Goal: Transaction & Acquisition: Purchase product/service

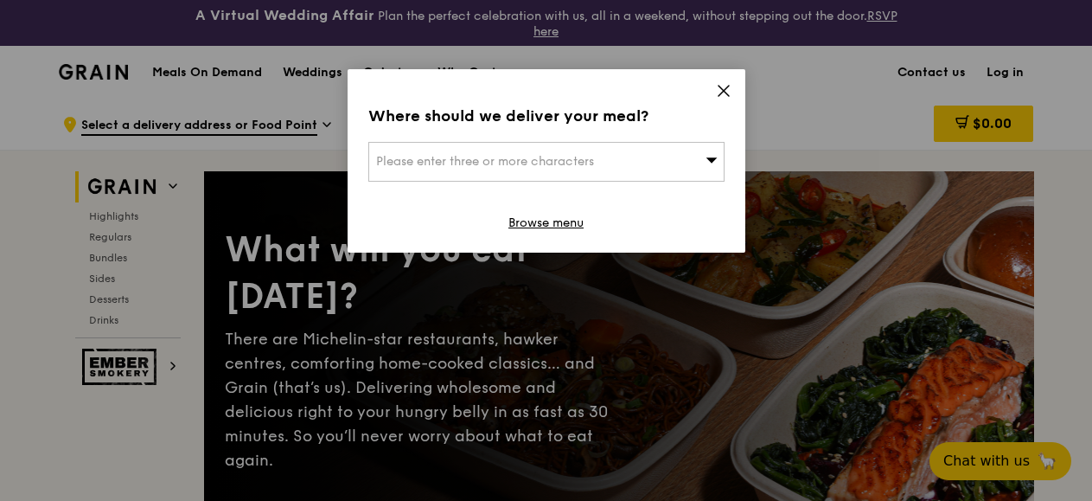
click at [547, 163] on span "Please enter three or more characters" at bounding box center [485, 161] width 218 height 15
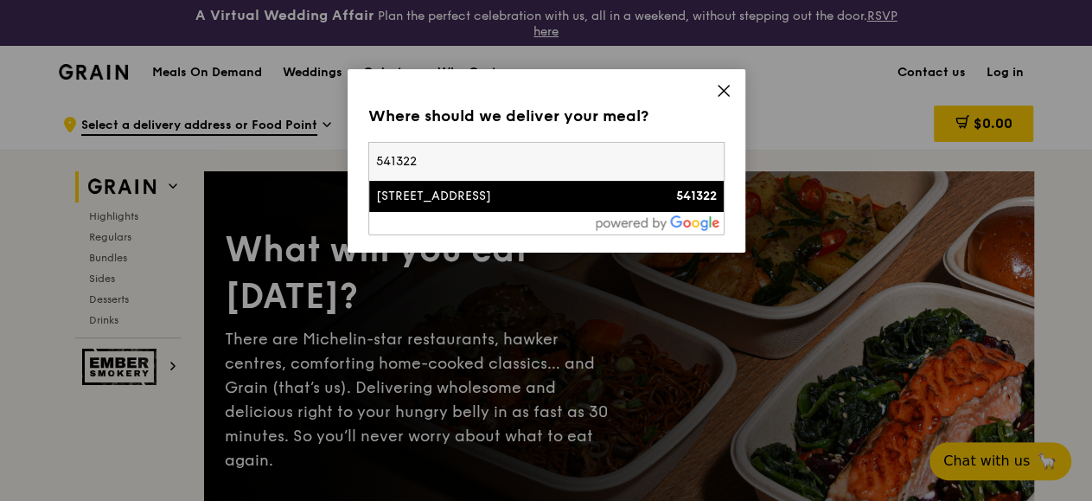
type input "541322"
click at [451, 209] on li "[STREET_ADDRESS] 541322" at bounding box center [546, 196] width 355 height 31
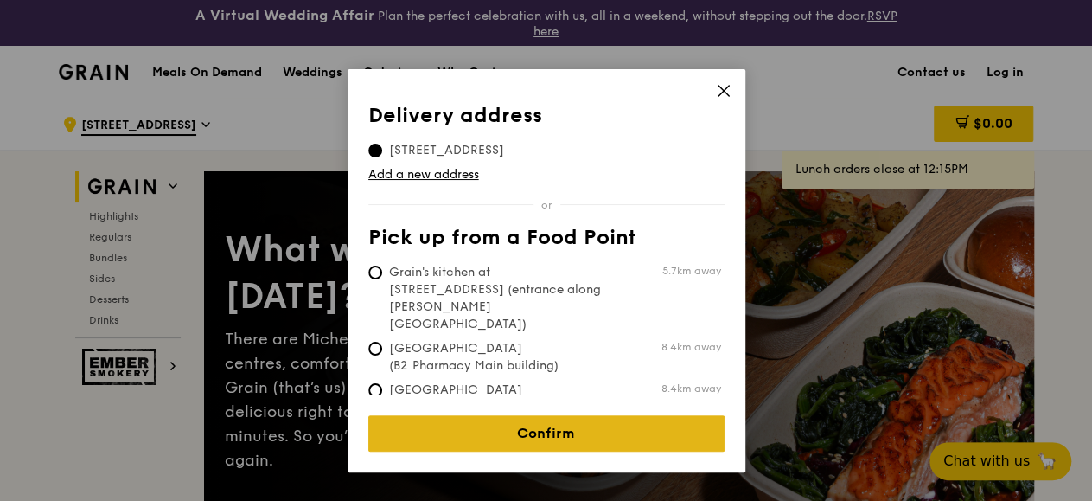
click at [534, 436] on link "Confirm" at bounding box center [546, 433] width 356 height 36
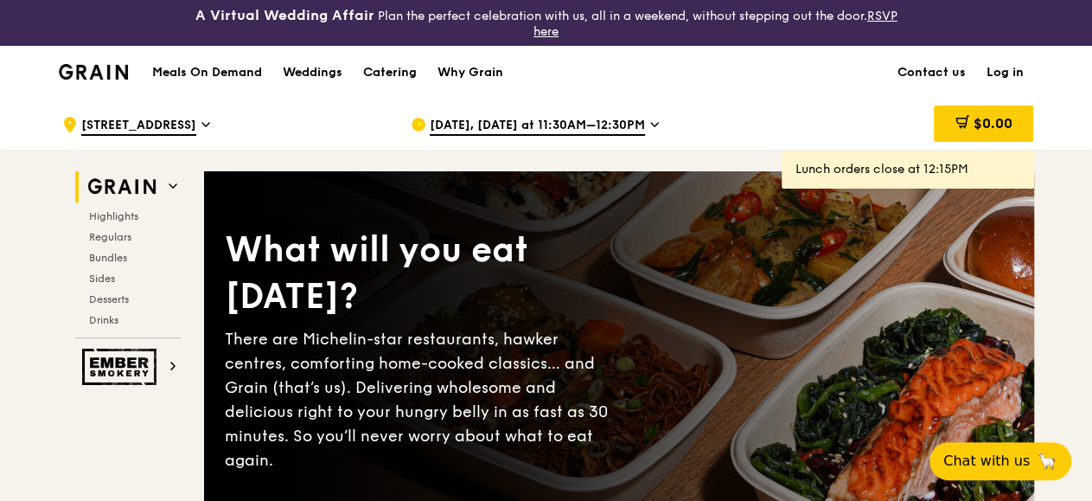
click at [521, 120] on span "[DATE], [DATE] at 11:30AM–12:30PM" at bounding box center [537, 126] width 215 height 19
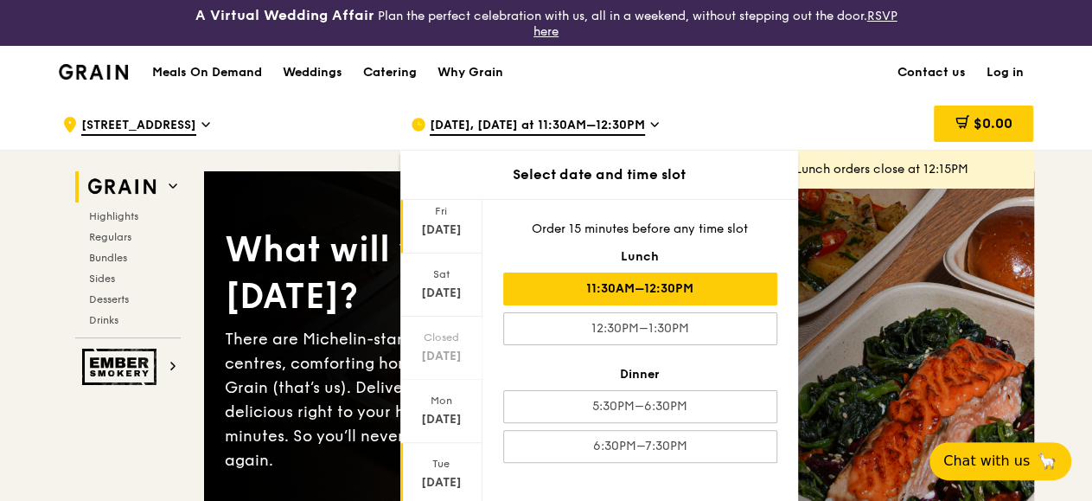
scroll to position [213, 0]
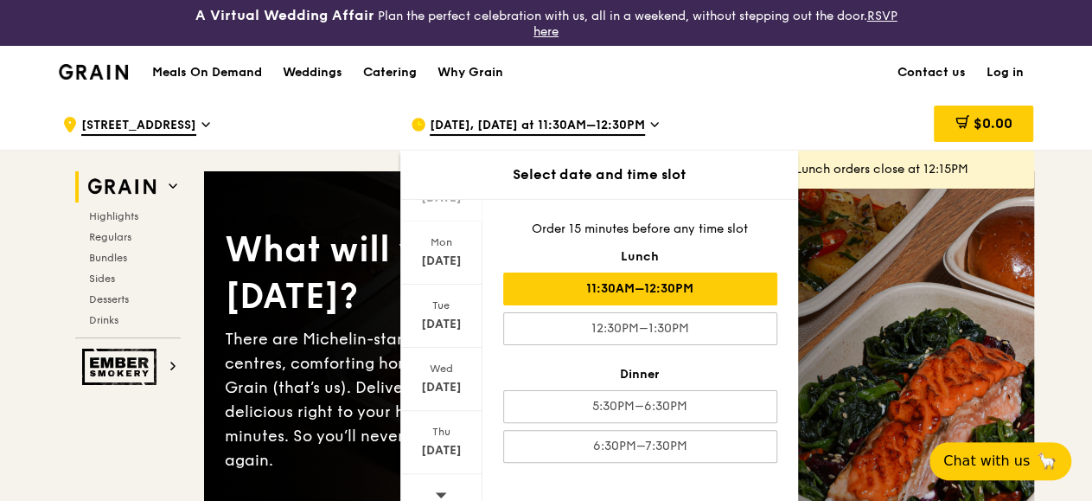
click at [435, 488] on icon at bounding box center [441, 494] width 12 height 13
click at [436, 255] on div "[DATE]" at bounding box center [441, 257] width 77 height 17
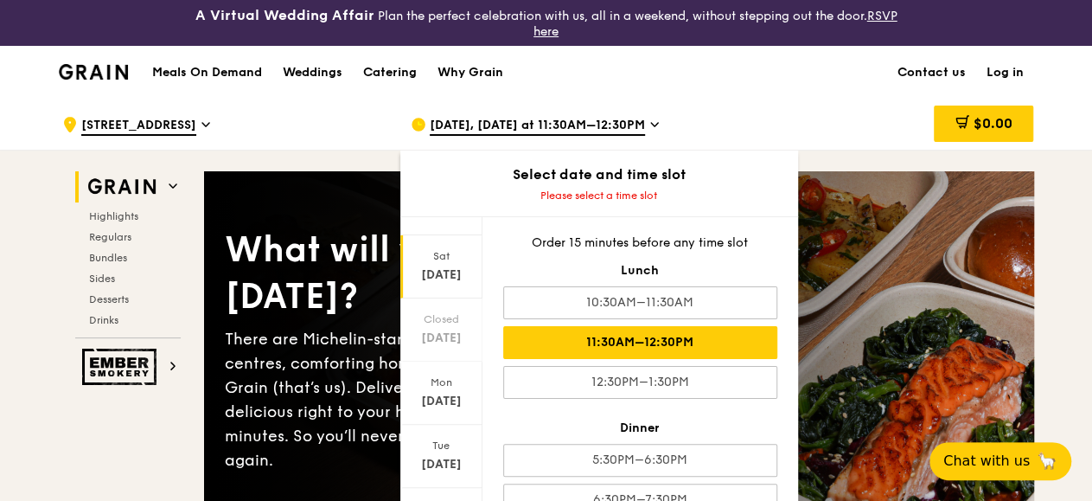
scroll to position [5, 0]
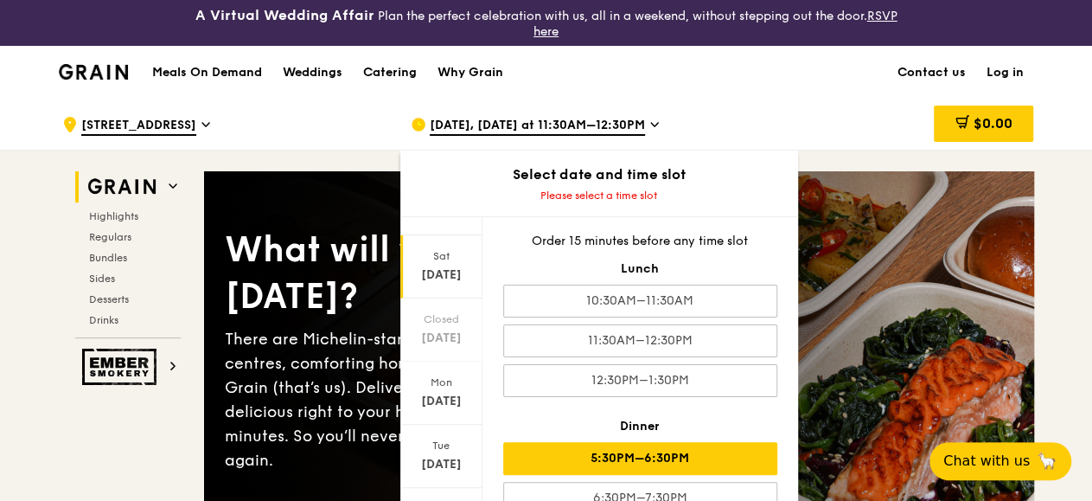
click at [668, 456] on div "5:30PM–6:30PM" at bounding box center [640, 458] width 274 height 33
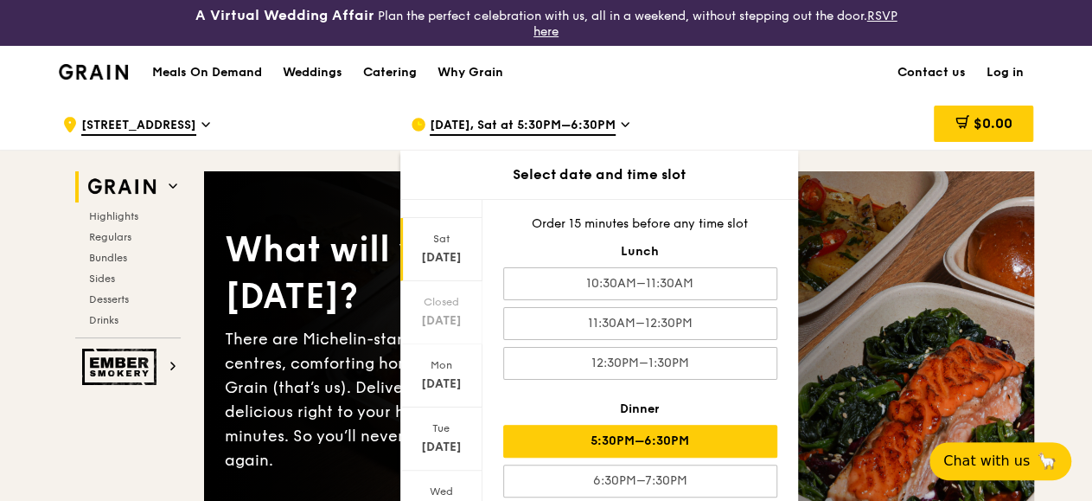
click at [794, 96] on div "Meals On Demand Weddings Catering Why Grain Contact us Log in" at bounding box center [546, 72] width 975 height 53
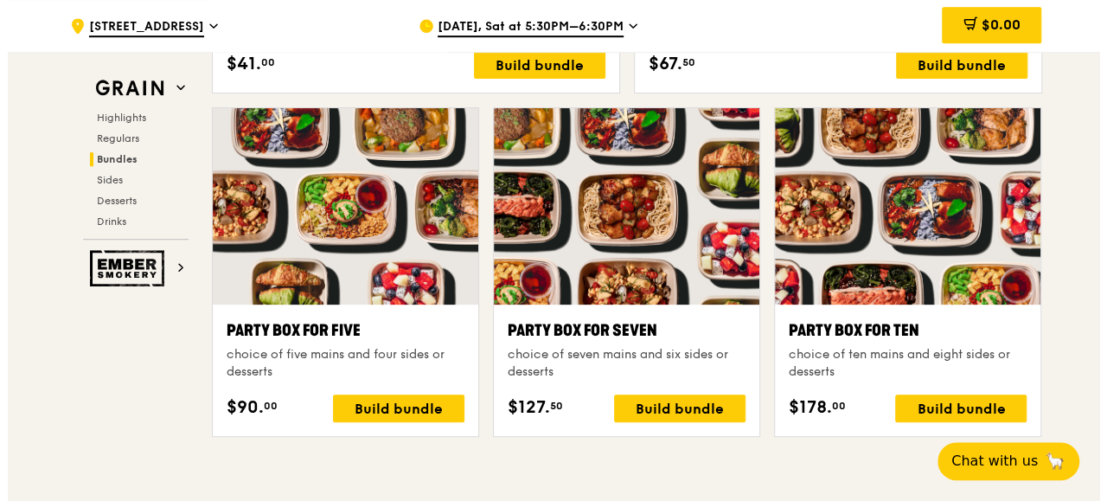
scroll to position [3507, 0]
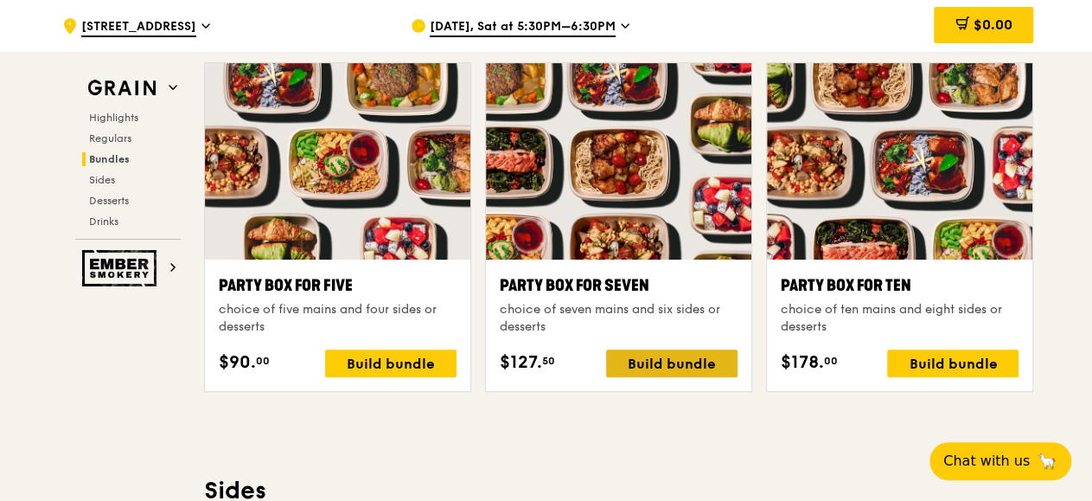
click at [672, 359] on div "Build bundle" at bounding box center [671, 363] width 131 height 28
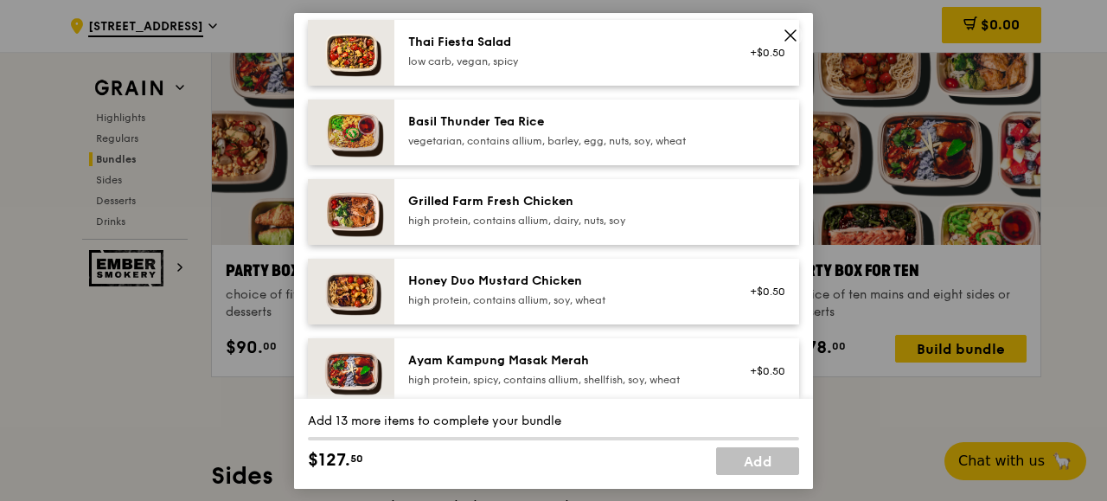
scroll to position [382, 0]
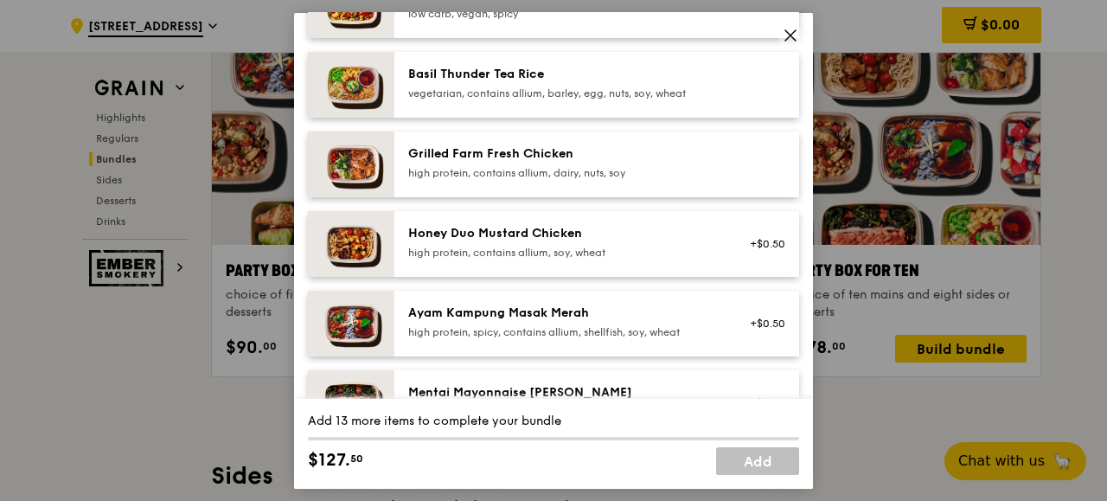
click at [466, 83] on div "Basil Thunder Tea Rice vegetarian, contains allium, barley, egg, nuts, soy, whe…" at bounding box center [563, 82] width 310 height 35
click at [503, 160] on div "Grilled Farm Fresh Chicken" at bounding box center [563, 152] width 310 height 17
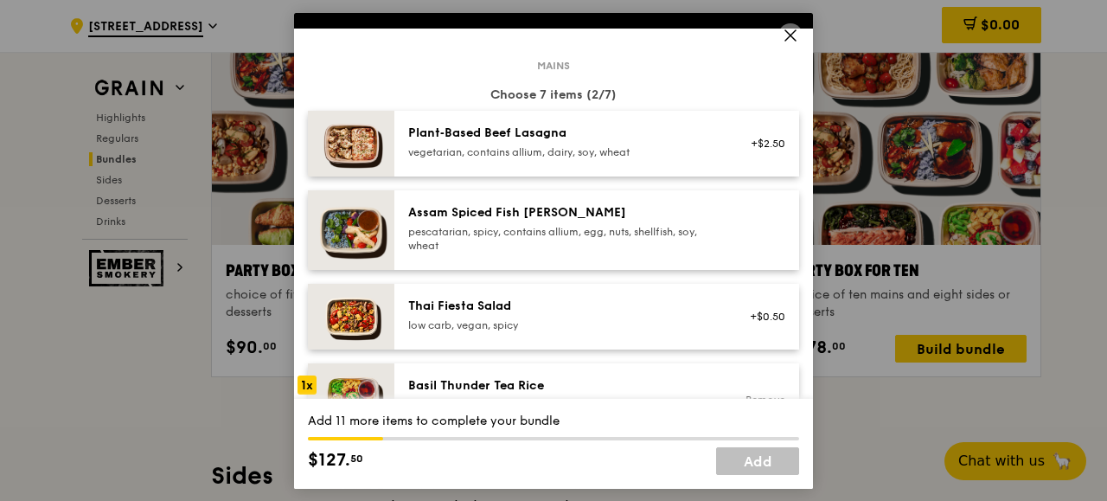
scroll to position [0, 0]
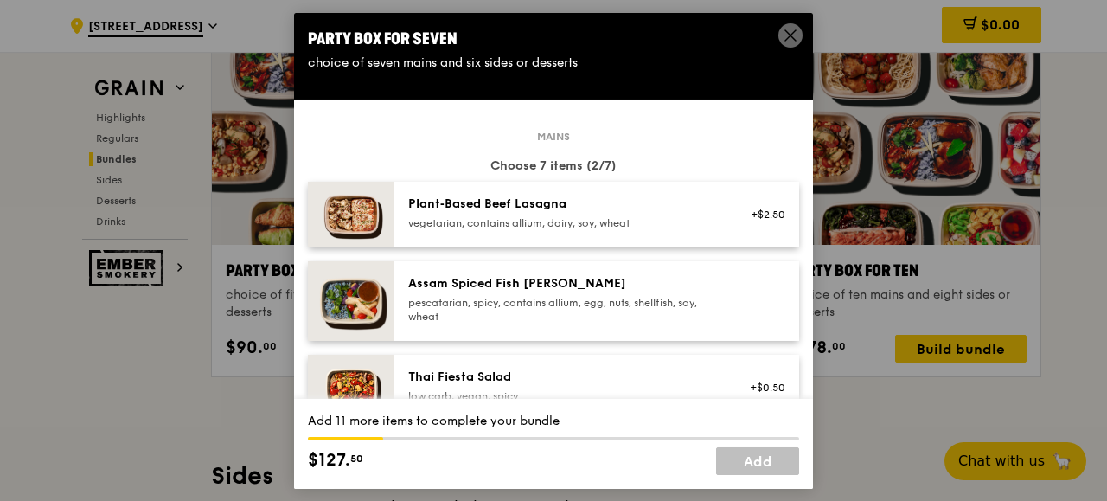
click at [610, 283] on div "Assam Spiced Fish [PERSON_NAME]" at bounding box center [563, 282] width 310 height 17
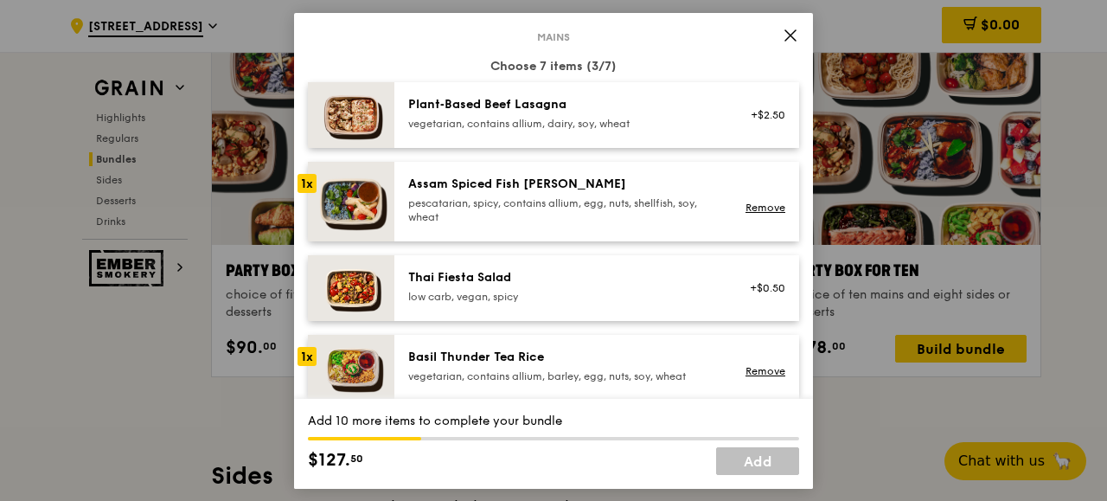
scroll to position [100, 0]
click at [475, 281] on div "Thai Fiesta Salad" at bounding box center [563, 275] width 310 height 17
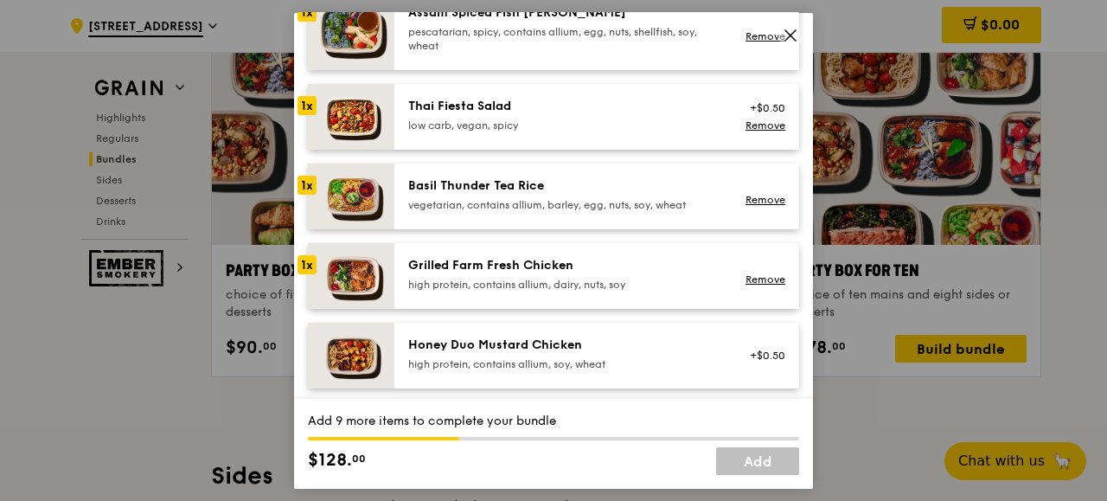
scroll to position [301, 0]
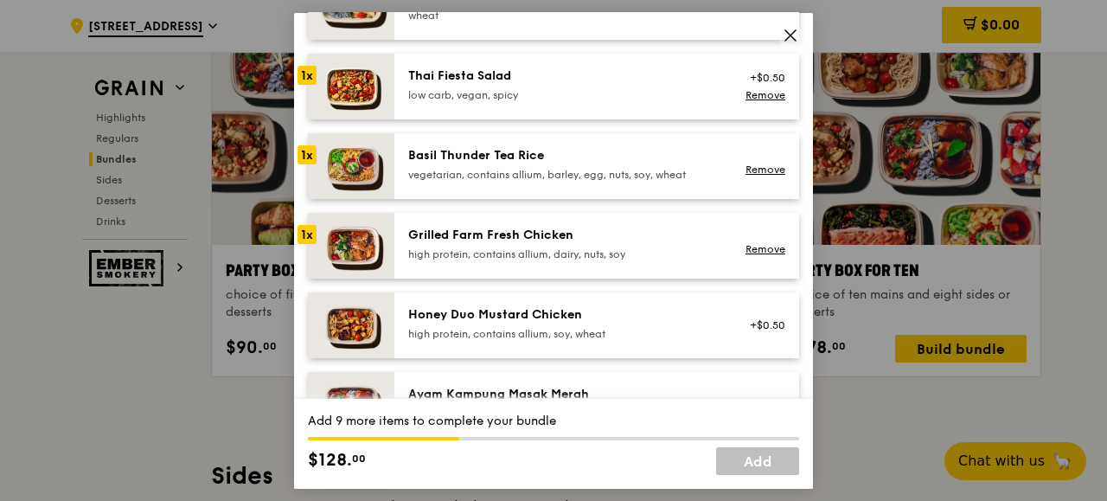
click at [510, 316] on div "Honey Duo Mustard Chicken" at bounding box center [563, 313] width 310 height 17
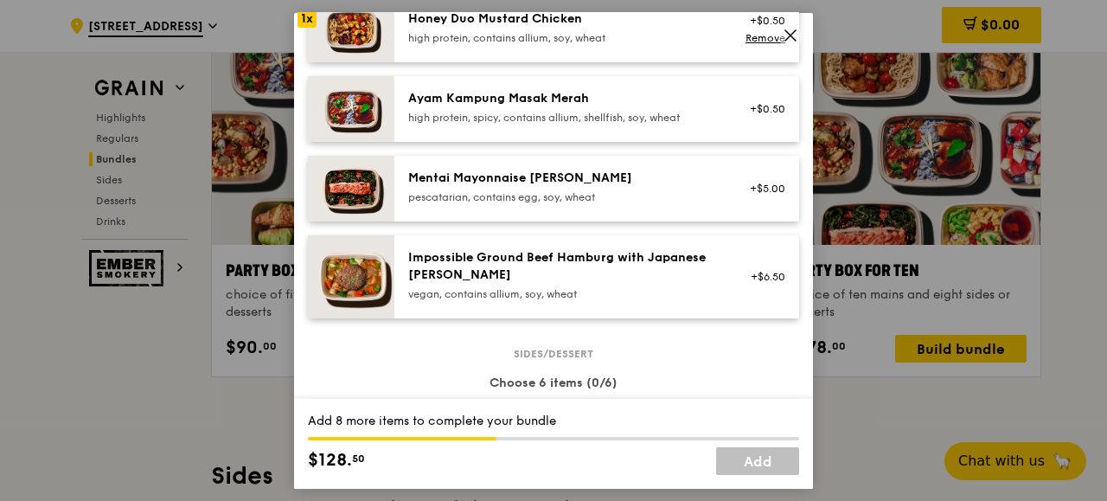
scroll to position [602, 0]
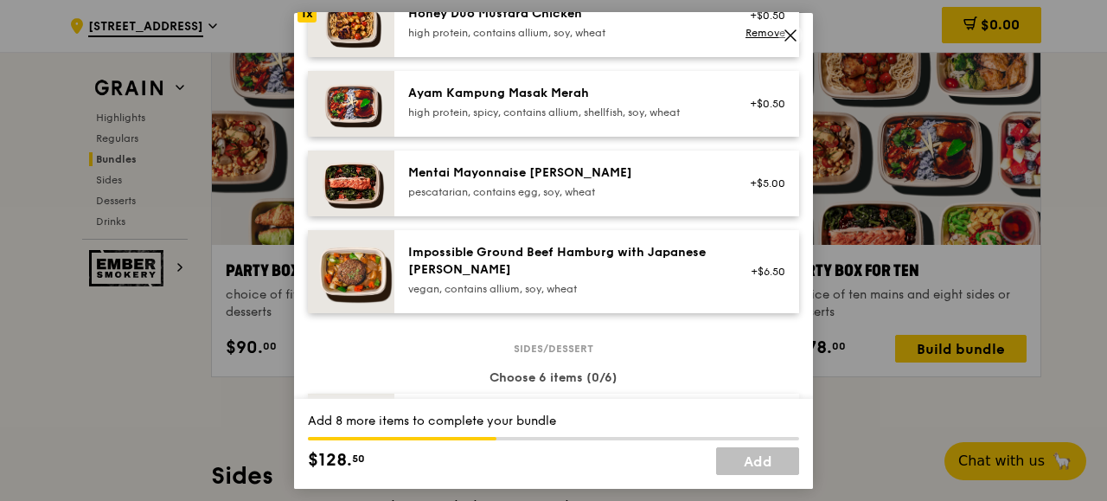
click at [501, 189] on div "pescatarian, contains egg, soy, wheat" at bounding box center [563, 191] width 310 height 14
click at [475, 101] on div "Ayam Kampung Masak Merah high protein, spicy, contains allium, shellfish, soy, …" at bounding box center [563, 101] width 310 height 35
click at [472, 99] on div "Ayam Kampung Masak Merah" at bounding box center [563, 92] width 310 height 17
click at [330, 101] on img at bounding box center [351, 103] width 86 height 66
click at [745, 113] on link "Remove" at bounding box center [765, 111] width 40 height 12
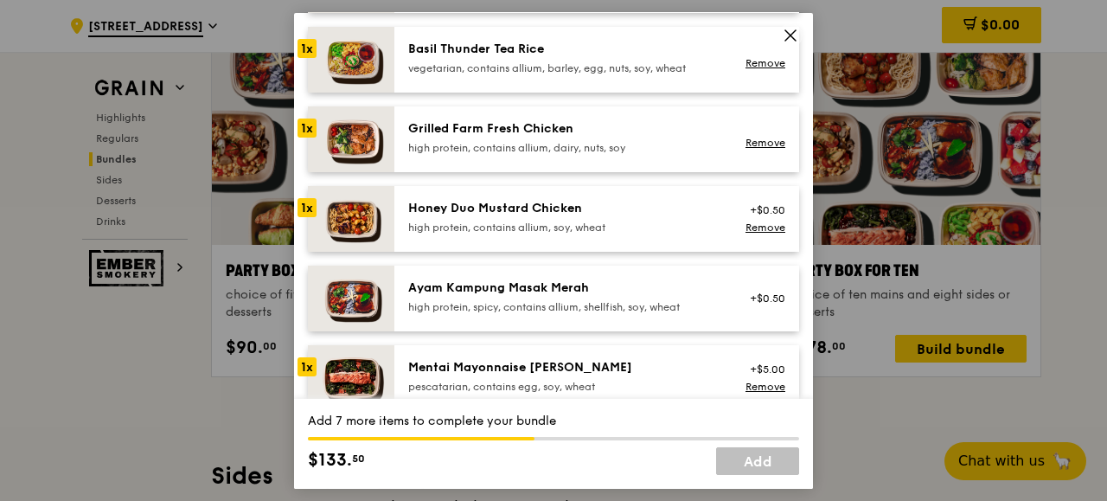
scroll to position [301, 0]
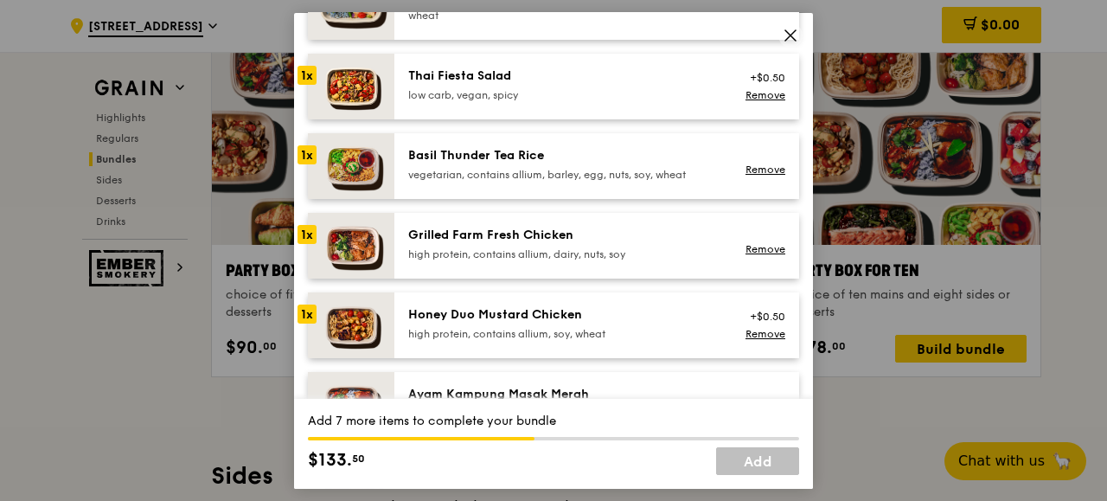
click at [489, 167] on div "Basil Thunder Tea Rice vegetarian, contains allium, barley, egg, nuts, soy, whe…" at bounding box center [563, 163] width 310 height 35
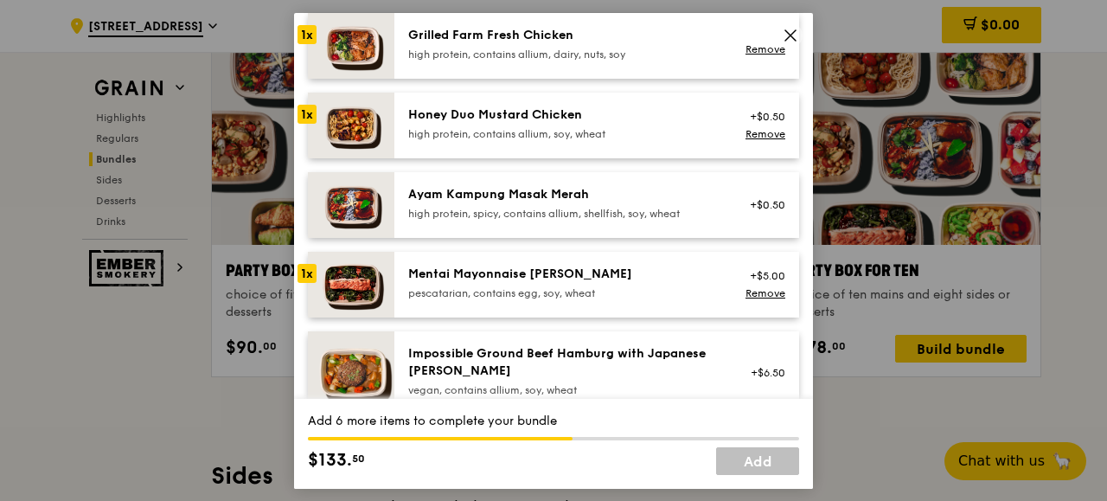
scroll to position [502, 0]
click at [747, 290] on link "Remove" at bounding box center [765, 291] width 40 height 12
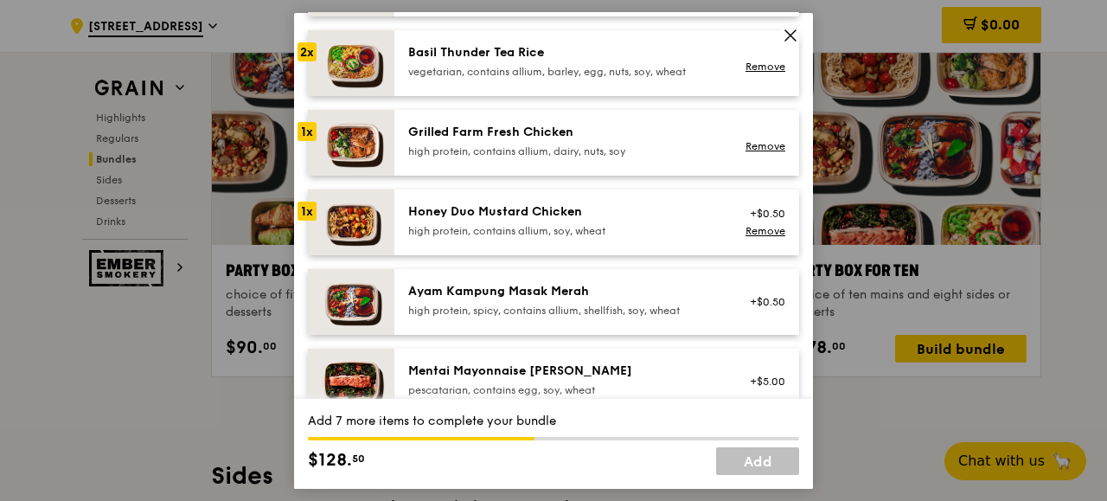
scroll to position [401, 0]
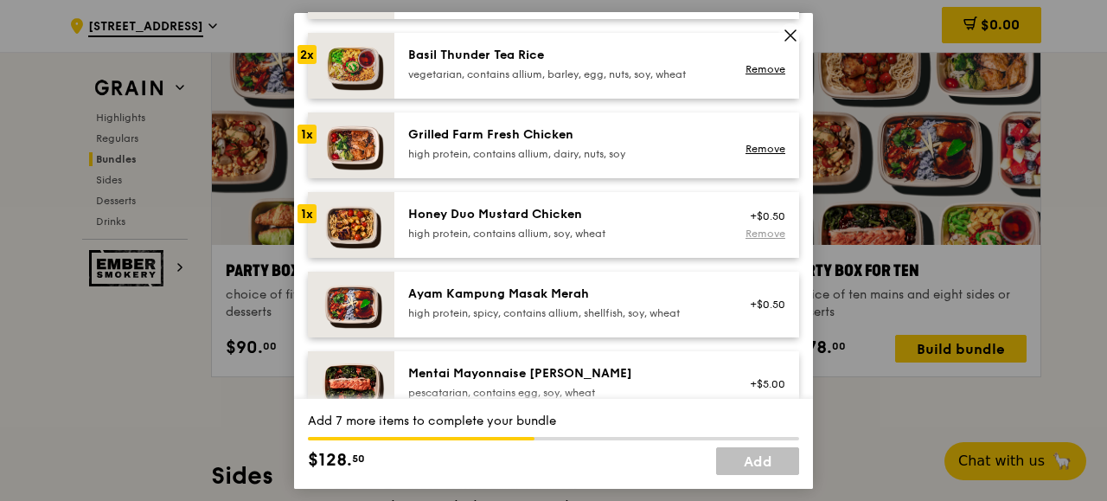
click at [751, 237] on link "Remove" at bounding box center [765, 233] width 40 height 12
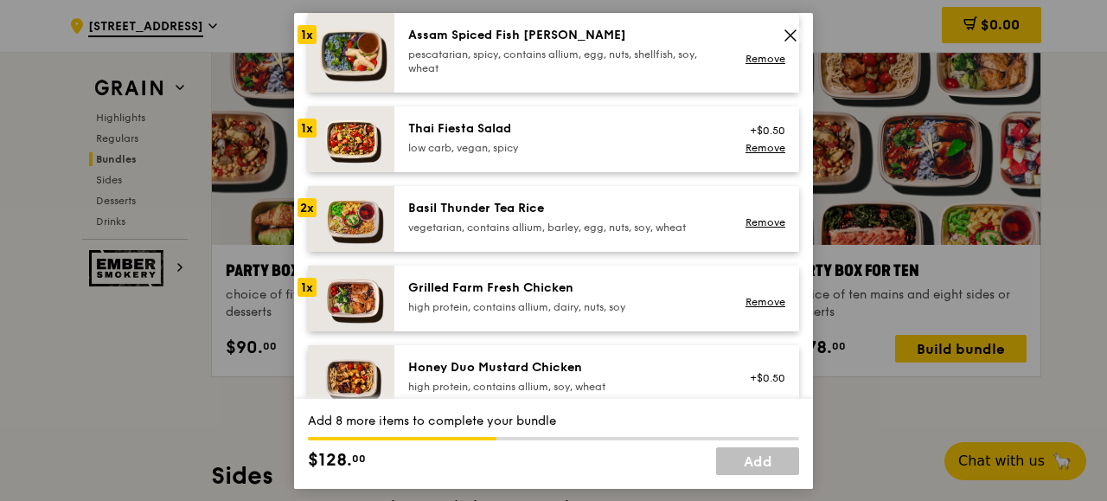
scroll to position [201, 0]
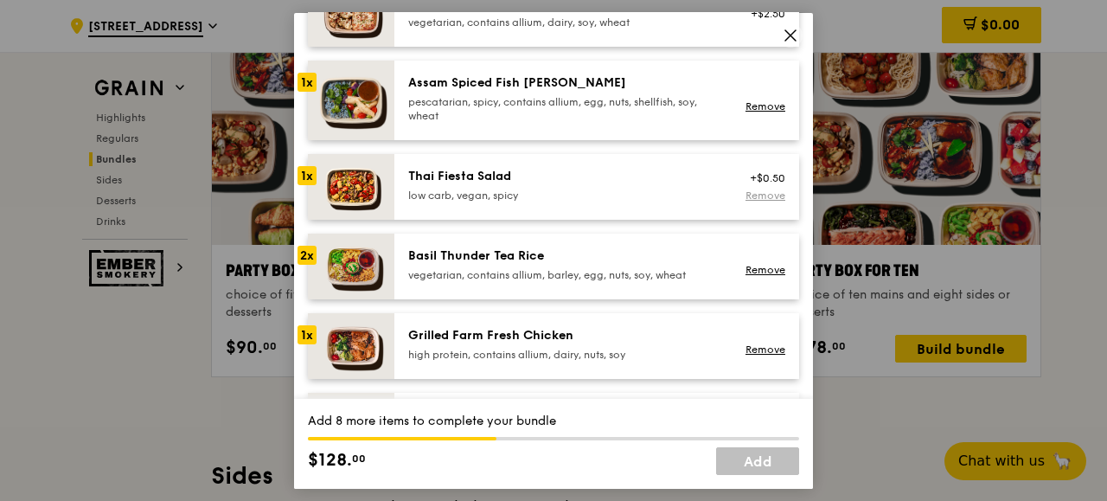
click at [762, 201] on div "Remove" at bounding box center [762, 195] width 46 height 14
click at [757, 198] on link "Remove" at bounding box center [765, 195] width 40 height 12
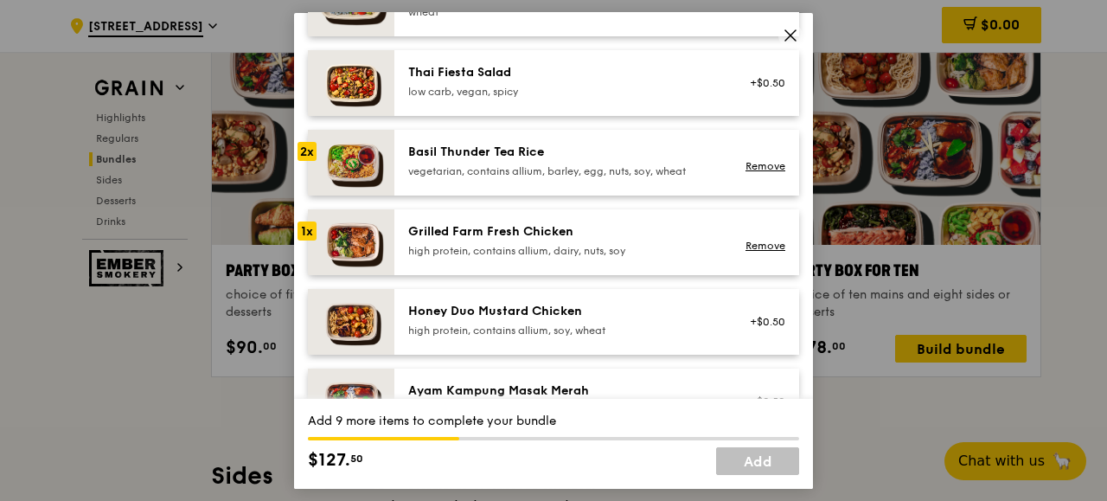
scroll to position [301, 0]
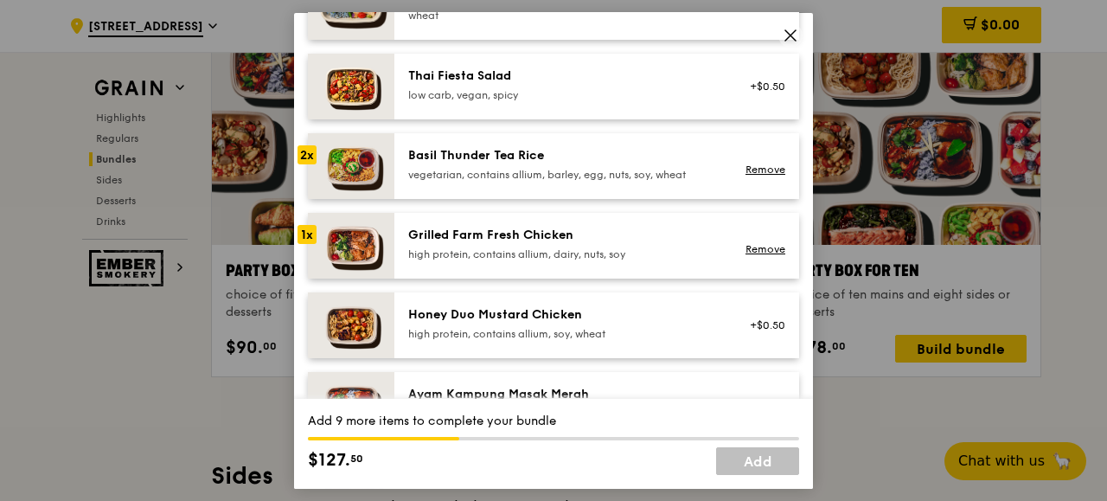
click at [610, 238] on div "Grilled Farm Fresh Chicken" at bounding box center [563, 234] width 310 height 17
click at [527, 86] on div "Thai Fiesta Salad low carb, vegan, spicy" at bounding box center [563, 84] width 310 height 35
click at [525, 324] on div "Honey Duo Mustard Chicken high protein, contains allium, soy, wheat" at bounding box center [563, 322] width 310 height 35
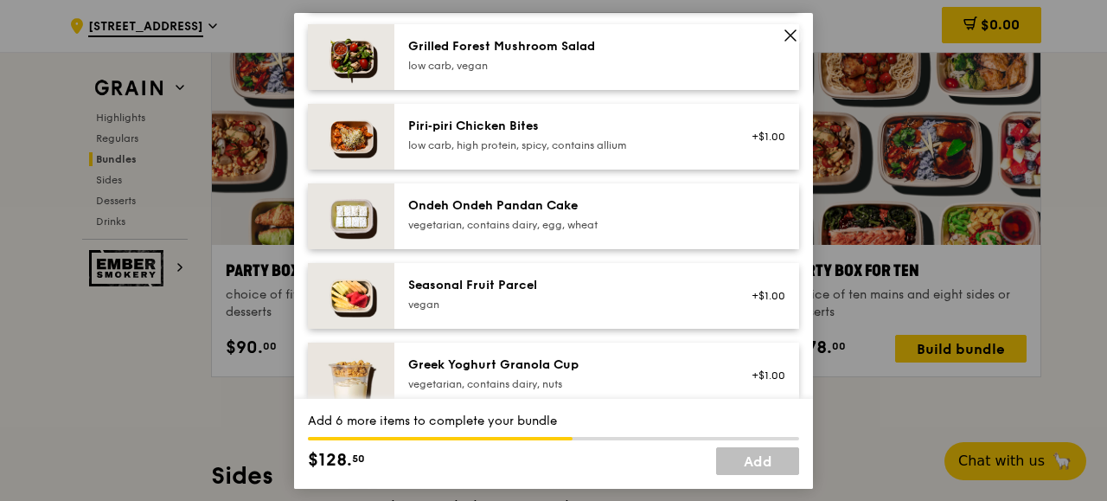
scroll to position [1206, 0]
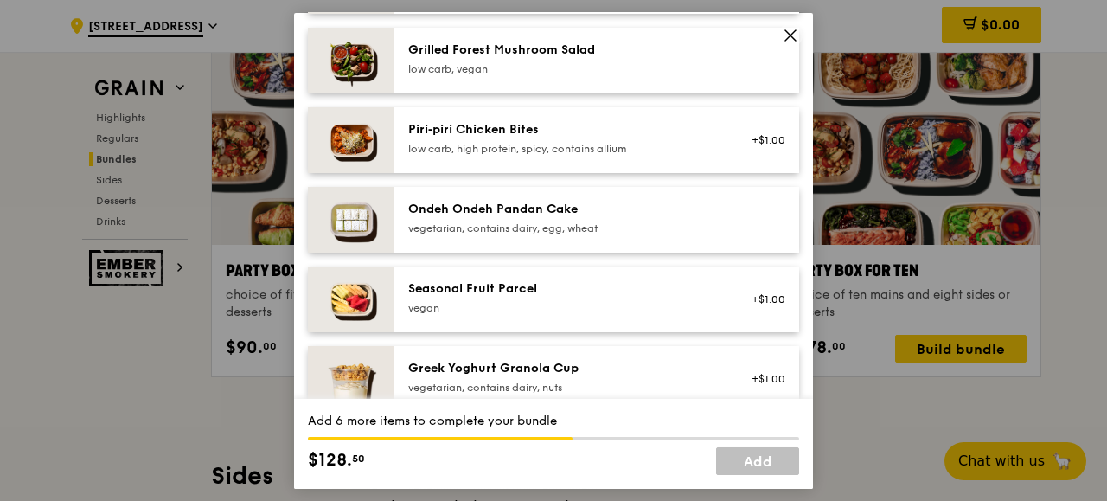
click at [544, 224] on div "vegetarian, contains dairy, egg, wheat" at bounding box center [563, 228] width 310 height 14
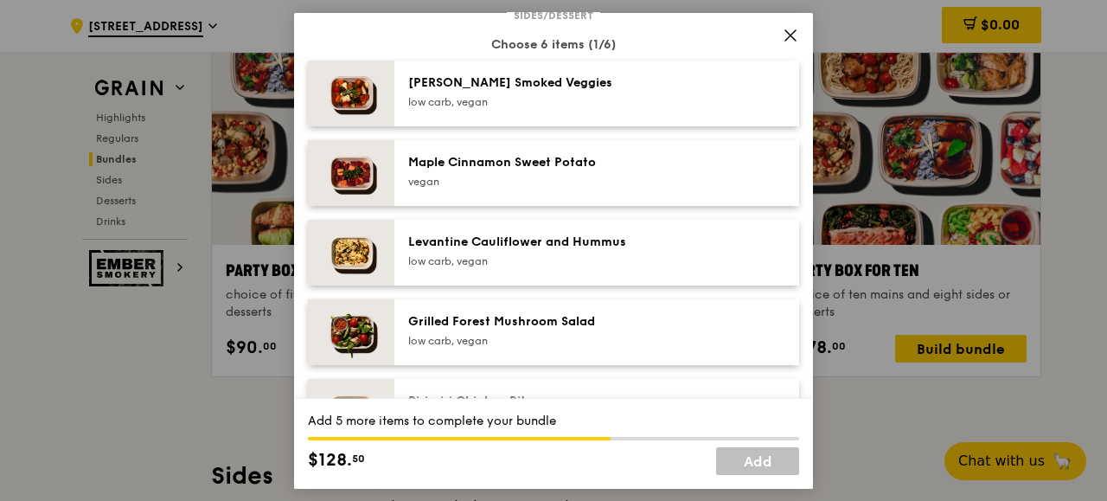
scroll to position [925, 0]
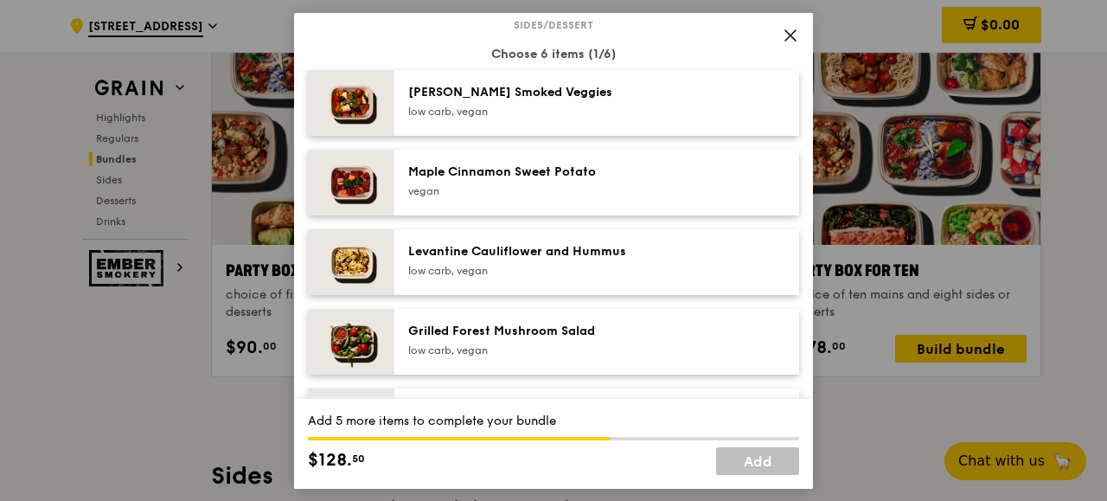
click at [651, 326] on div "Grilled Forest Mushroom Salad" at bounding box center [563, 330] width 310 height 17
click at [591, 248] on div "Levantine Cauliflower and Hummus" at bounding box center [563, 250] width 310 height 17
click at [585, 182] on div "Maple Cinnamon Sweet Potato [GEOGRAPHIC_DATA]" at bounding box center [563, 180] width 310 height 35
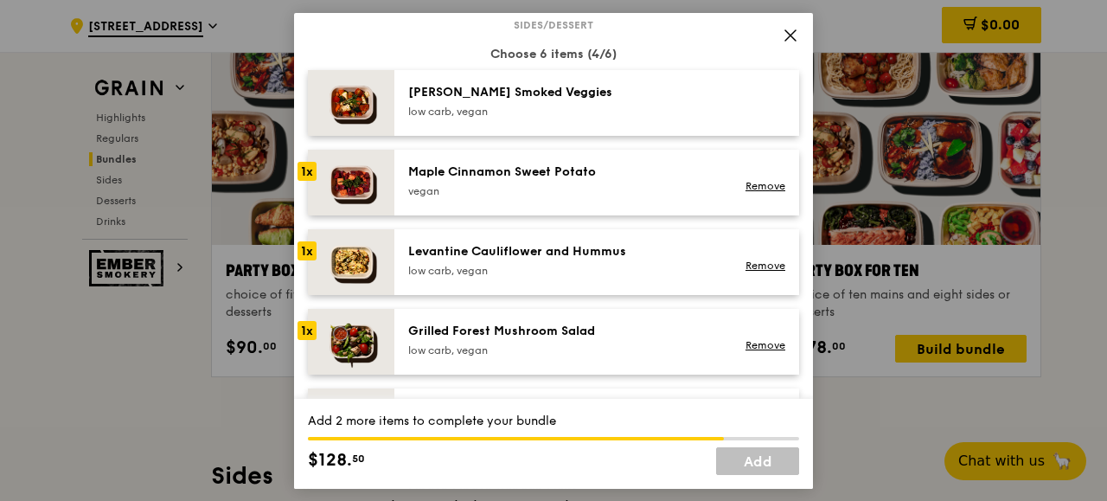
click at [561, 99] on div "[PERSON_NAME] Smoked Veggies" at bounding box center [563, 91] width 310 height 17
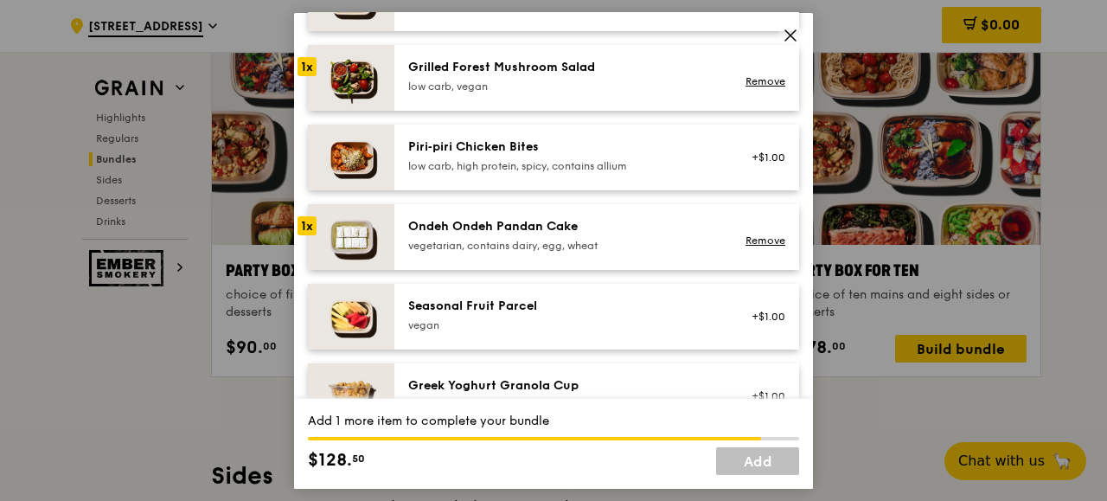
scroll to position [1169, 0]
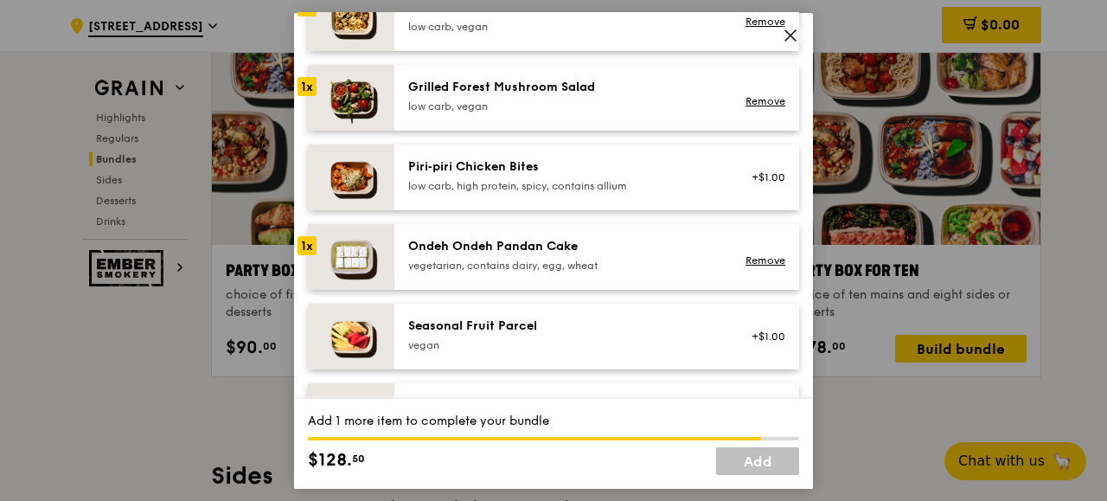
click at [669, 246] on div "Ondeh Ondeh Pandan Cake" at bounding box center [563, 245] width 310 height 17
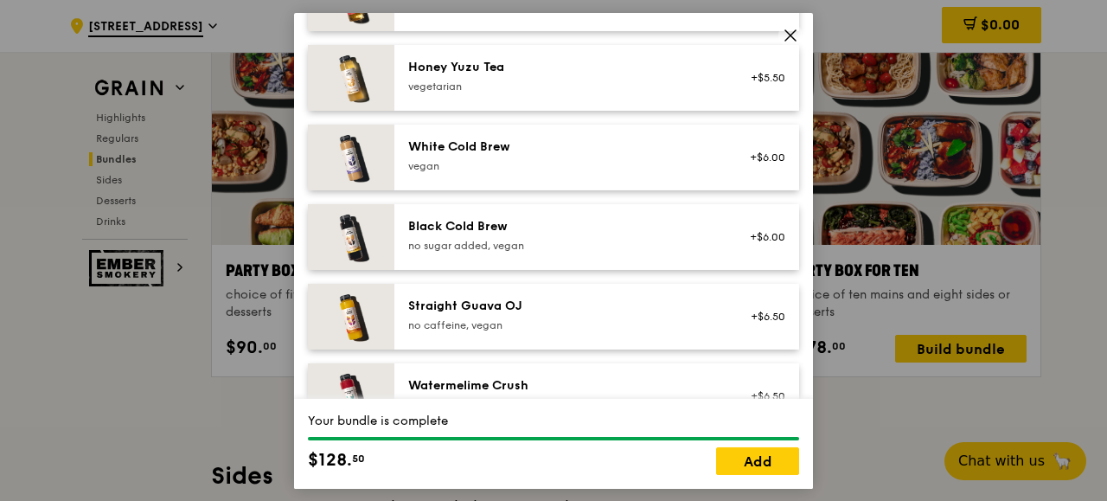
scroll to position [2195, 0]
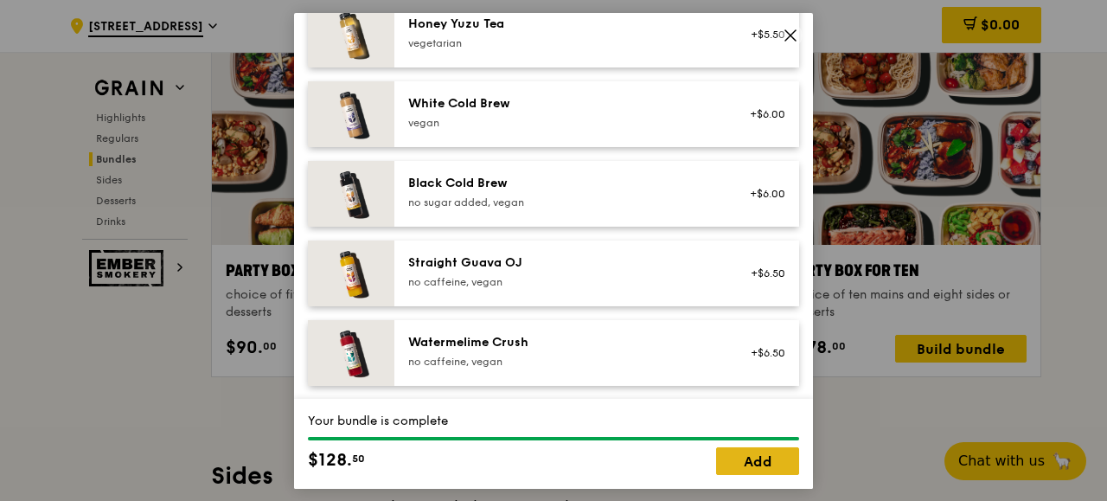
click at [745, 452] on link "Add" at bounding box center [757, 461] width 83 height 28
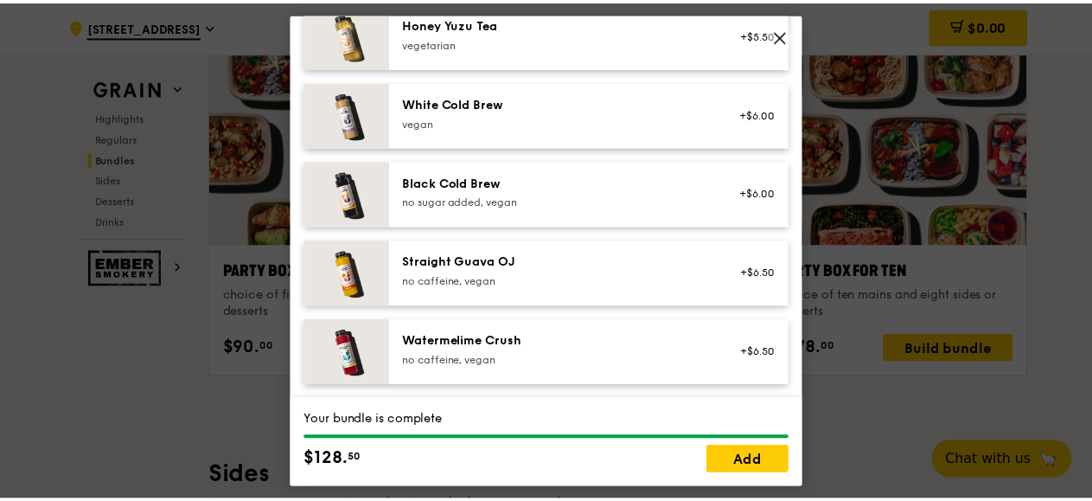
scroll to position [3507, 0]
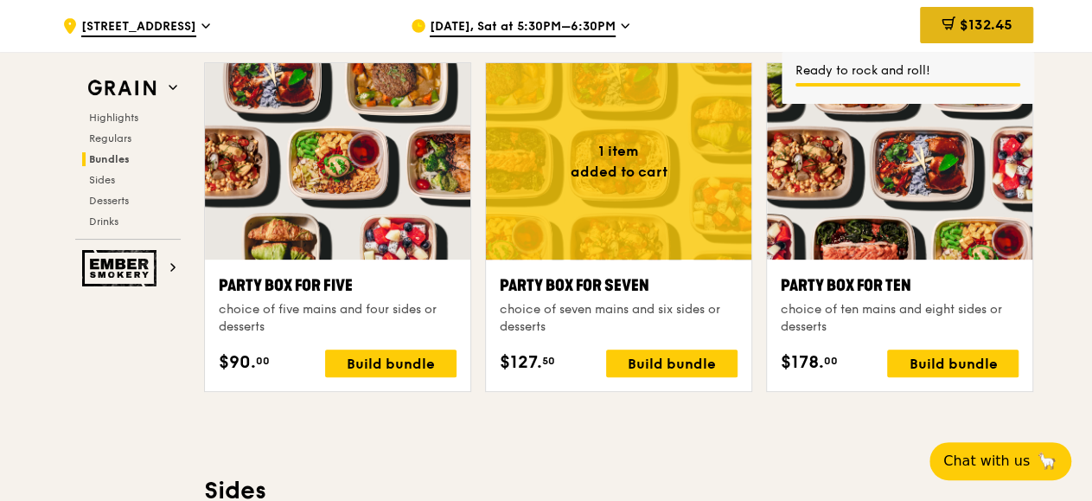
click at [975, 16] on div "$132.45" at bounding box center [976, 25] width 113 height 36
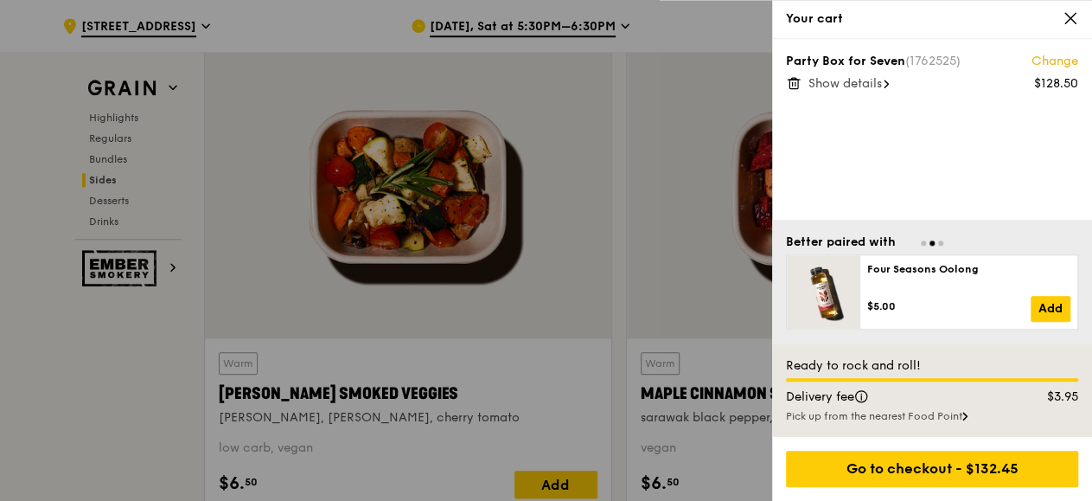
scroll to position [4137, 0]
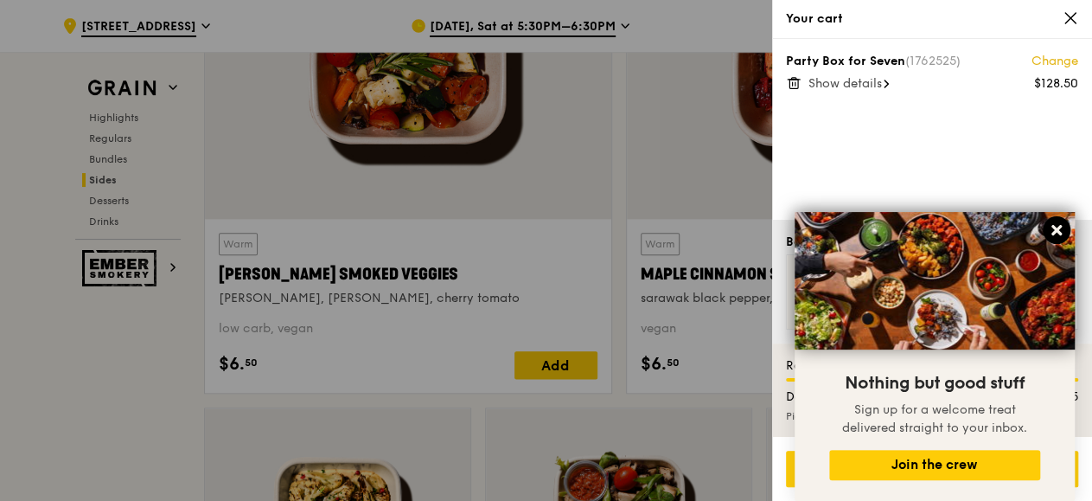
click at [1055, 234] on icon at bounding box center [1057, 230] width 16 height 16
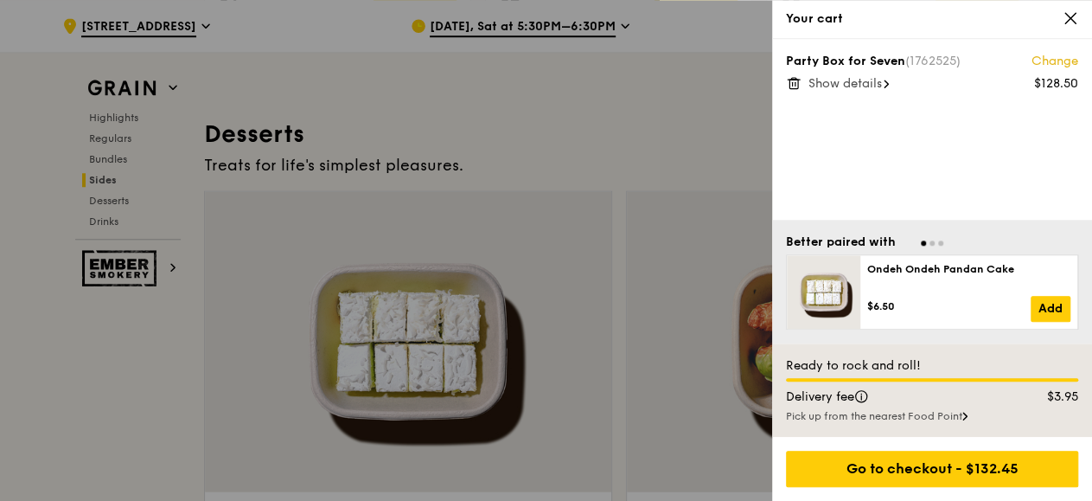
scroll to position [4953, 0]
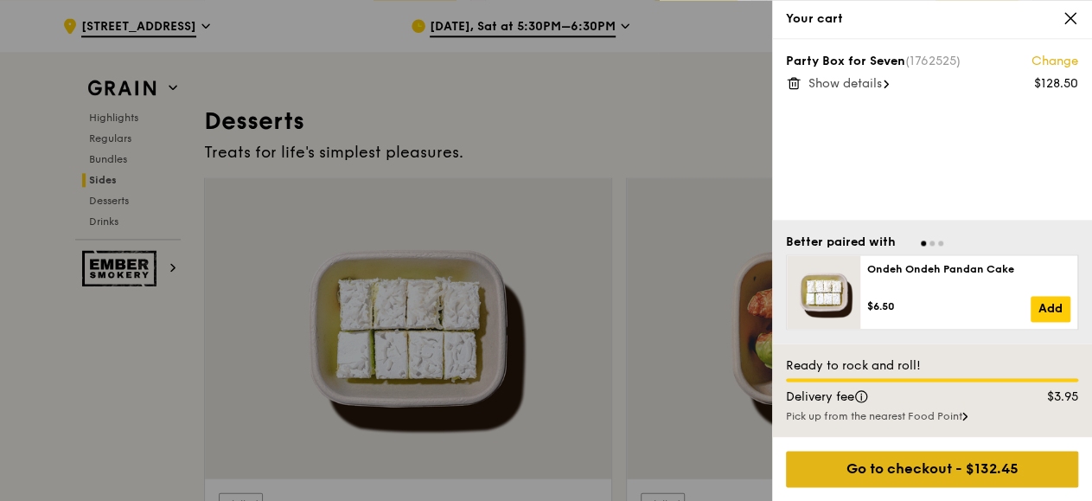
click at [907, 468] on div "Go to checkout - $132.45" at bounding box center [932, 469] width 292 height 36
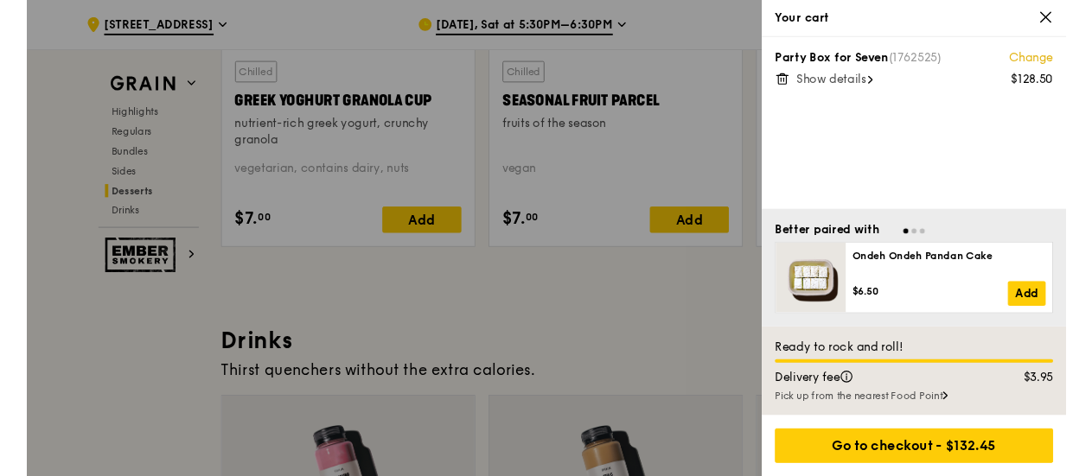
scroll to position [5852, 0]
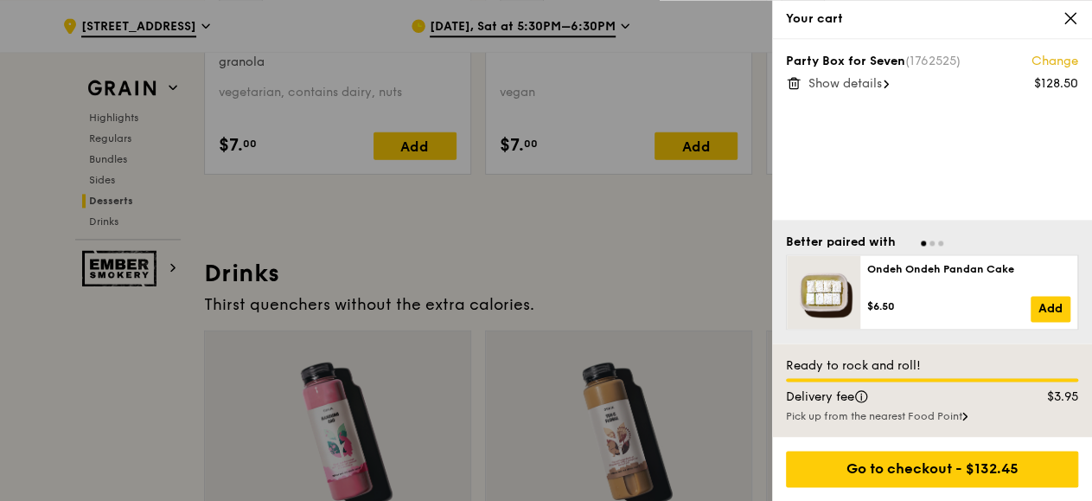
click at [1045, 413] on div "Pick up from the nearest Food Point" at bounding box center [932, 416] width 292 height 14
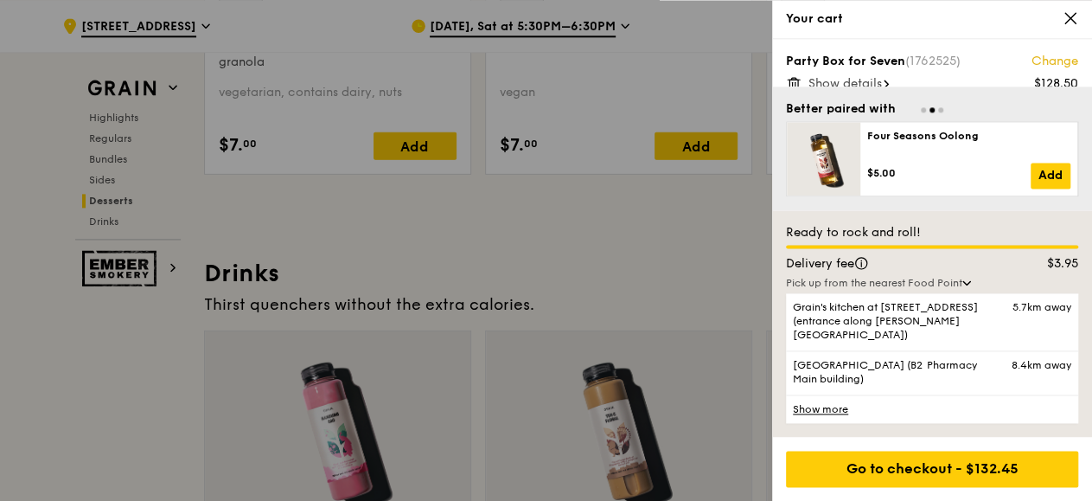
click at [1045, 272] on div "$3.95" at bounding box center [1050, 263] width 79 height 17
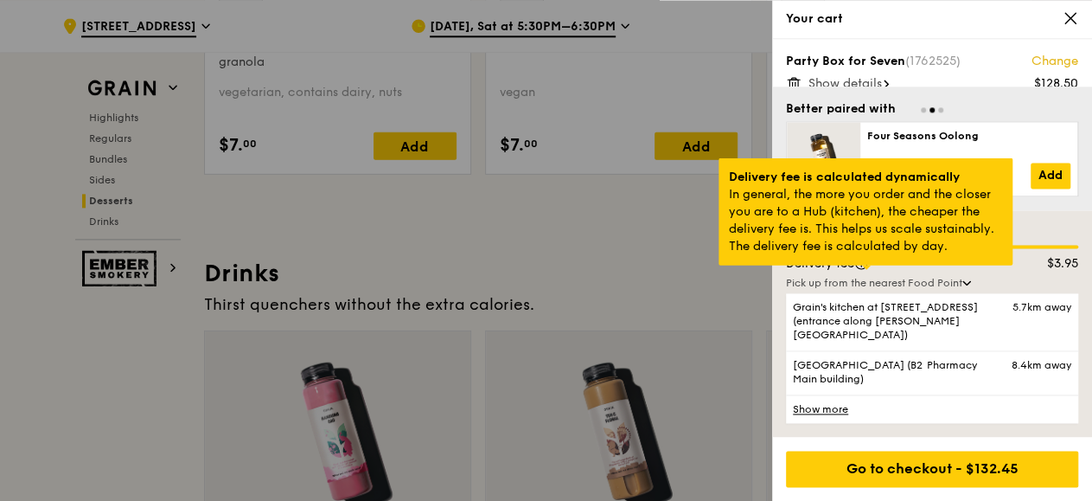
click at [862, 269] on div at bounding box center [866, 267] width 9 height 4
click at [864, 269] on div at bounding box center [866, 267] width 9 height 4
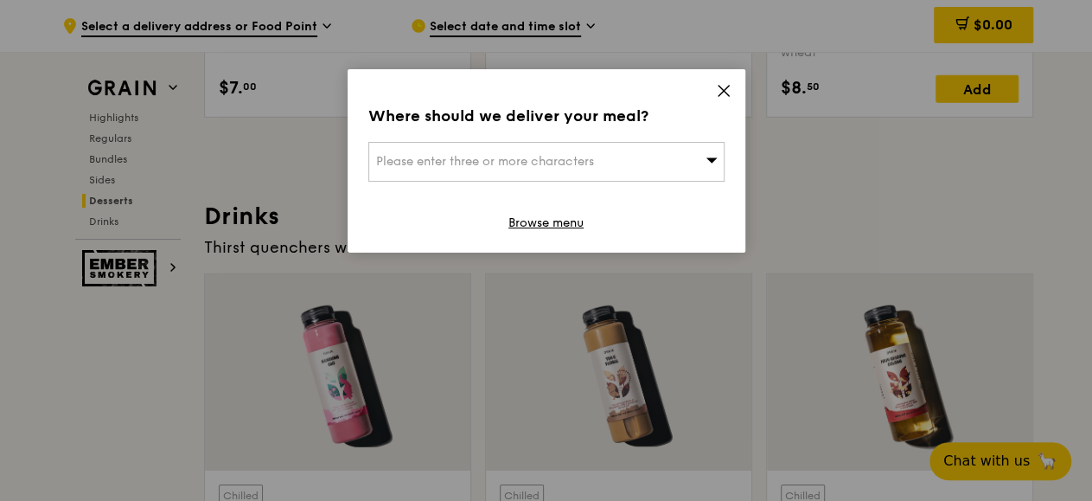
scroll to position [5891, 0]
click at [736, 91] on div "Where should we deliver your meal? Please enter three or more characters Browse…" at bounding box center [547, 160] width 398 height 183
click at [727, 89] on icon at bounding box center [724, 91] width 16 height 16
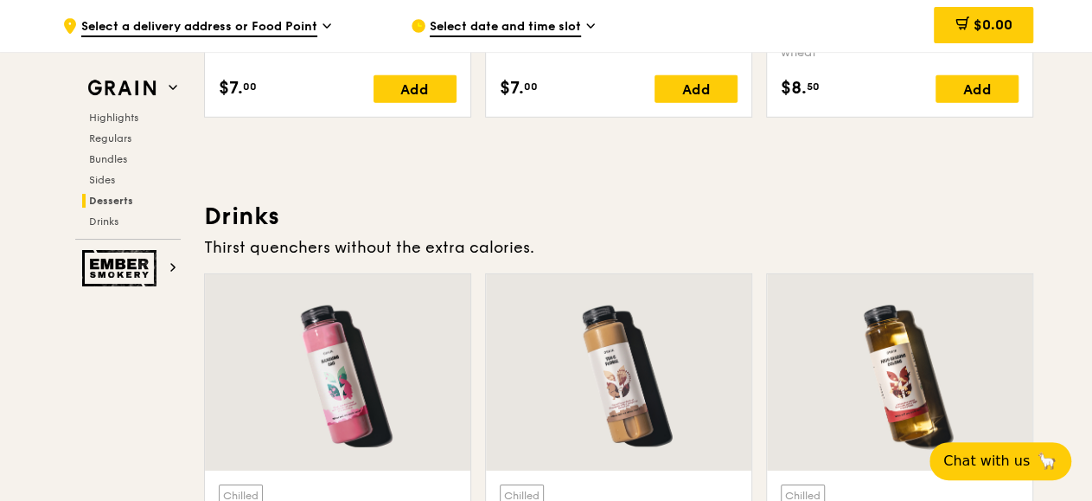
click at [523, 27] on span "Select date and time slot" at bounding box center [505, 27] width 151 height 19
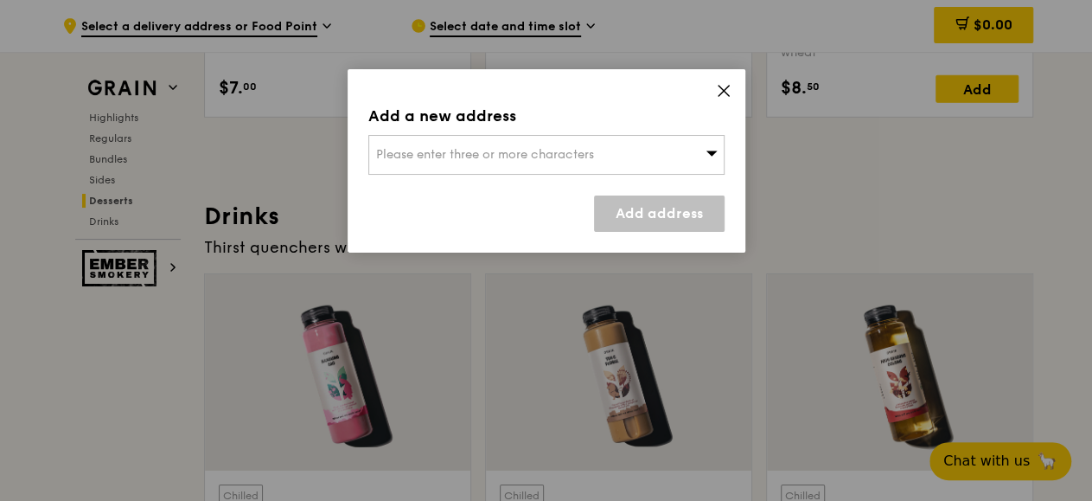
click at [598, 136] on div "Please enter three or more characters" at bounding box center [546, 155] width 356 height 40
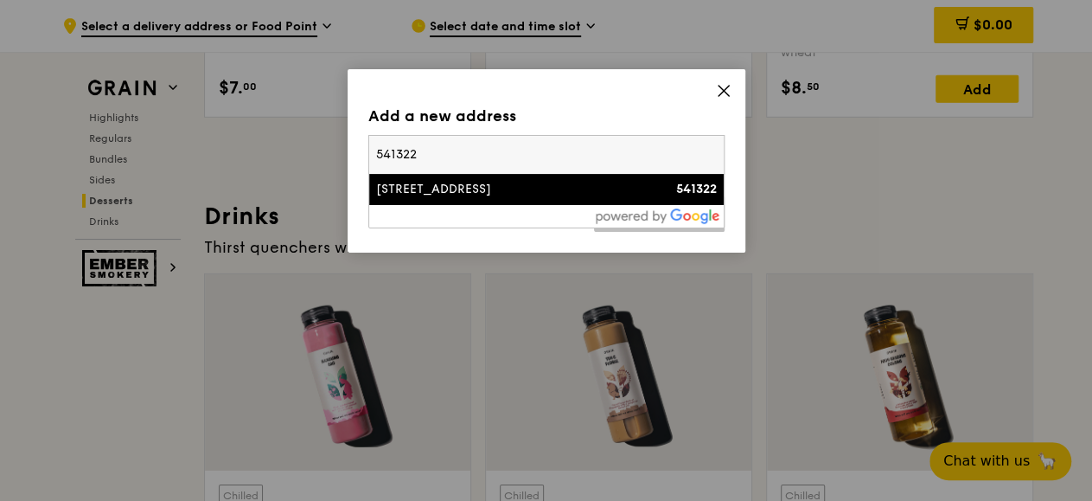
type input "541322"
click at [470, 188] on div "[STREET_ADDRESS]" at bounding box center [504, 189] width 256 height 17
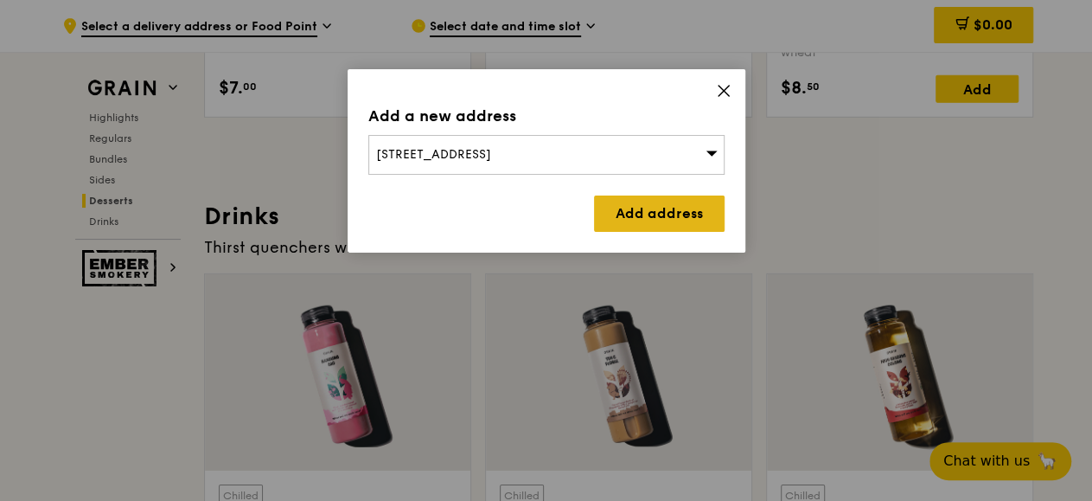
click at [663, 213] on link "Add address" at bounding box center [659, 213] width 131 height 36
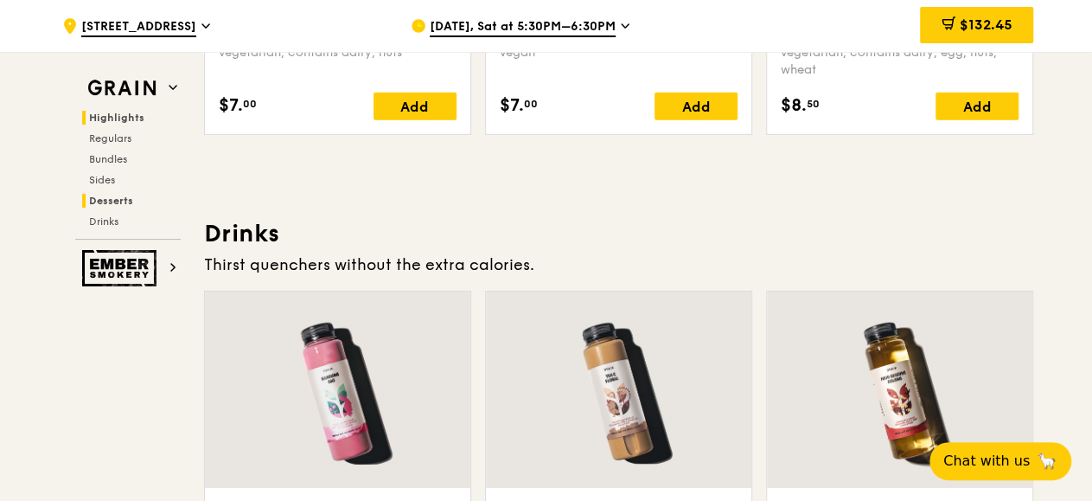
click at [125, 119] on span "Highlights" at bounding box center [116, 118] width 55 height 12
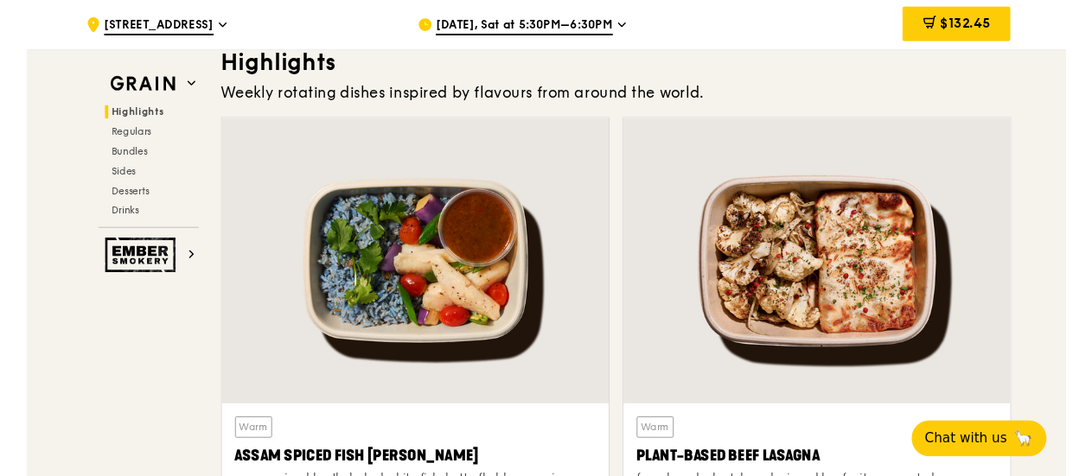
scroll to position [534, 0]
